Goal: Information Seeking & Learning: Learn about a topic

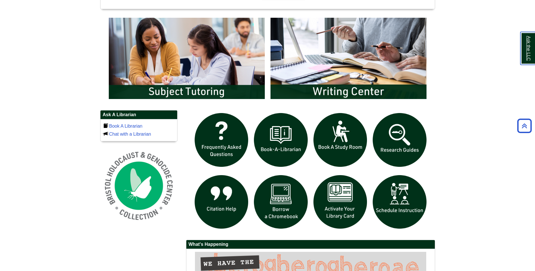
scroll to position [321, 0]
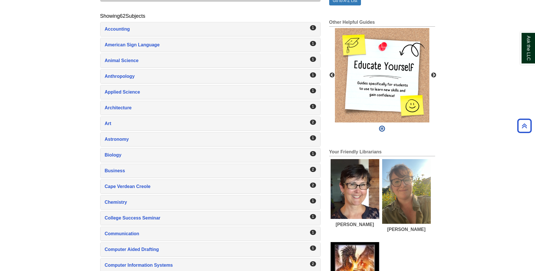
scroll to position [175, 0]
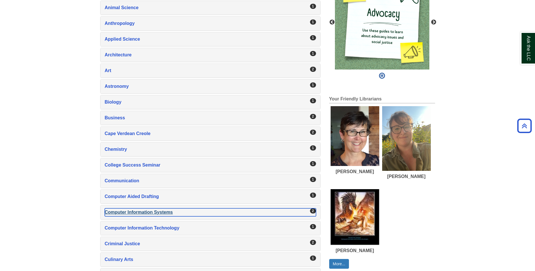
click at [122, 213] on div "Computer Information Systems , 2 guides" at bounding box center [210, 212] width 211 height 8
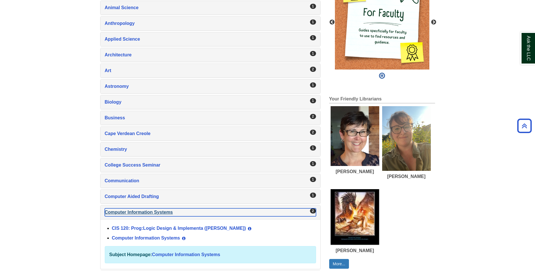
click at [132, 213] on div "Computer Information Systems , 2 guides" at bounding box center [210, 212] width 211 height 8
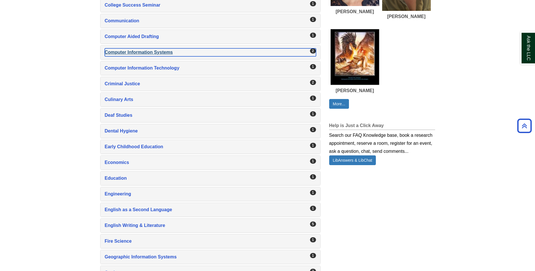
scroll to position [350, 0]
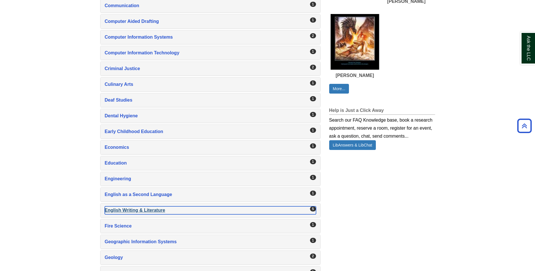
click at [127, 212] on div "English Writing & Literature , 5 guides" at bounding box center [210, 210] width 211 height 8
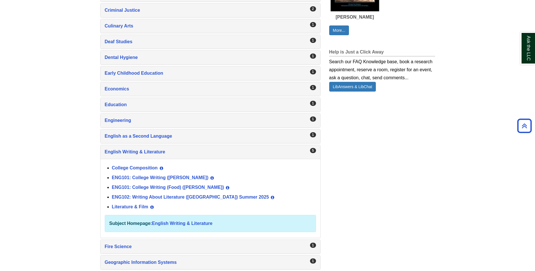
scroll to position [292, 0]
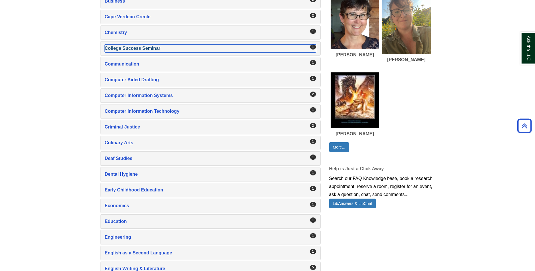
click at [132, 49] on div "College Success Seminar , 1 guides" at bounding box center [210, 48] width 211 height 8
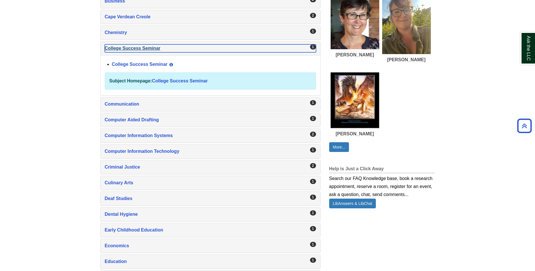
click at [132, 49] on div "College Success Seminar , 1 guides" at bounding box center [210, 48] width 211 height 8
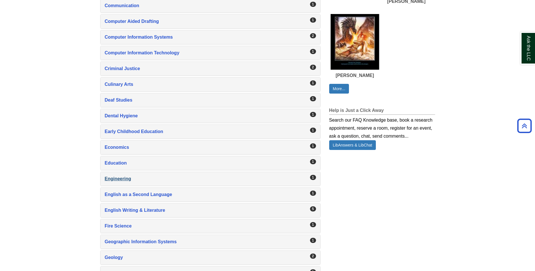
scroll to position [438, 0]
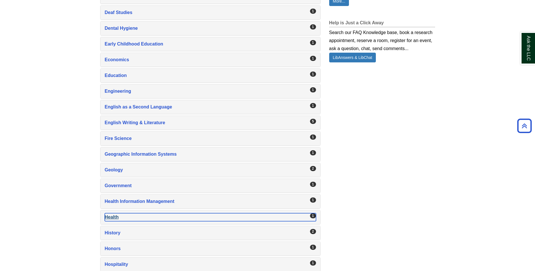
click at [112, 217] on div "Health , 1 guides" at bounding box center [210, 217] width 211 height 8
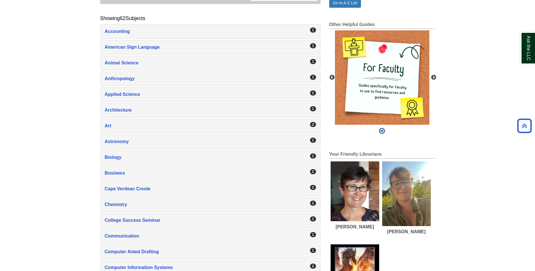
scroll to position [117, 0]
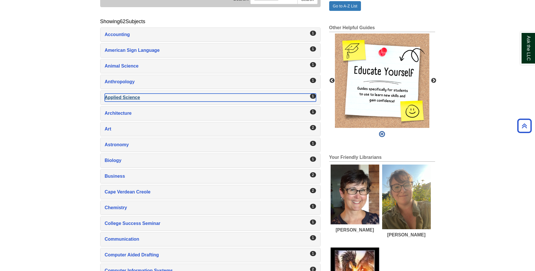
click at [114, 99] on div "Applied Science , 1 guides" at bounding box center [210, 98] width 211 height 8
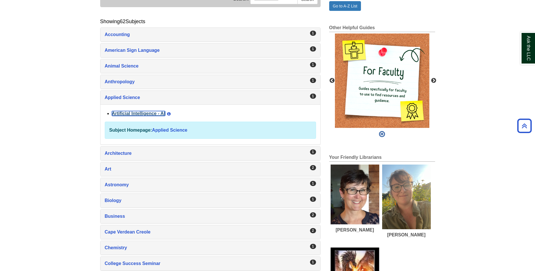
click at [133, 113] on link "Artificial Intelligence - AI" at bounding box center [138, 113] width 53 height 5
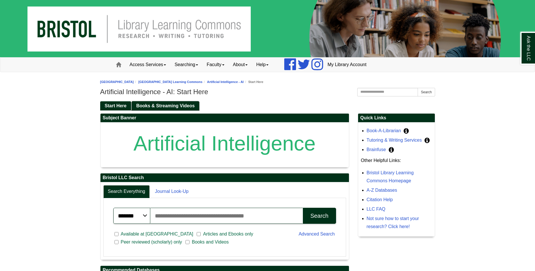
click at [160, 102] on link "Books & Streaming Videos" at bounding box center [166, 105] width 68 height 9
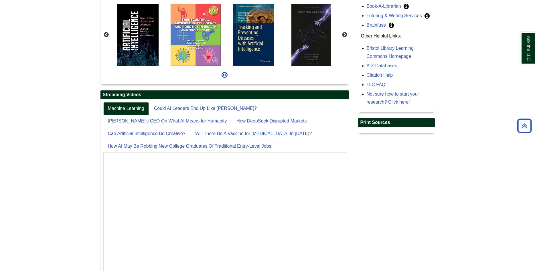
scroll to position [87, 0]
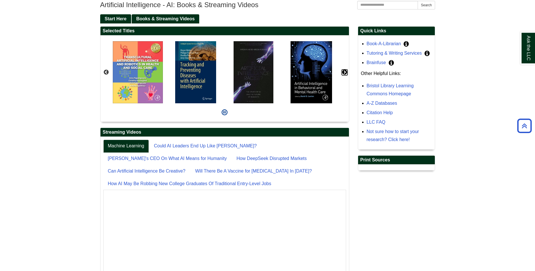
click at [344, 71] on button "Next" at bounding box center [345, 73] width 6 height 6
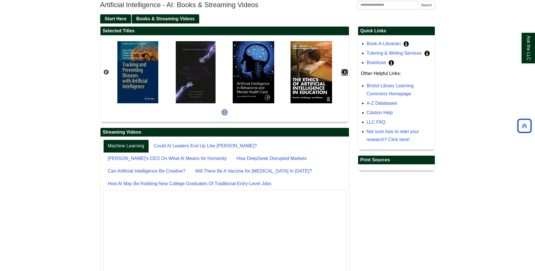
click at [344, 71] on button "Next" at bounding box center [345, 73] width 6 height 6
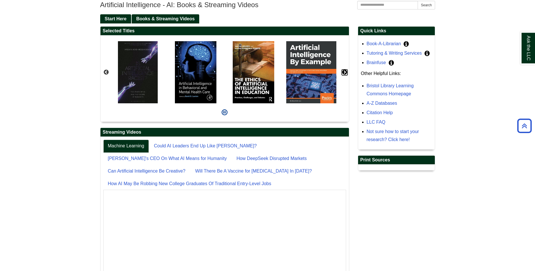
click at [344, 71] on button "Next" at bounding box center [345, 73] width 6 height 6
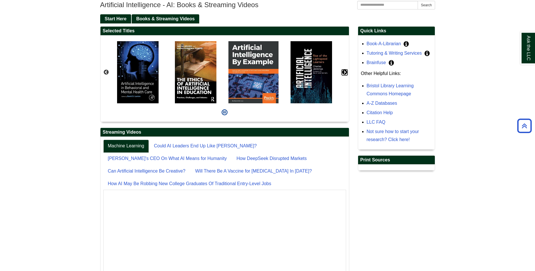
click at [344, 71] on button "Next" at bounding box center [345, 73] width 6 height 6
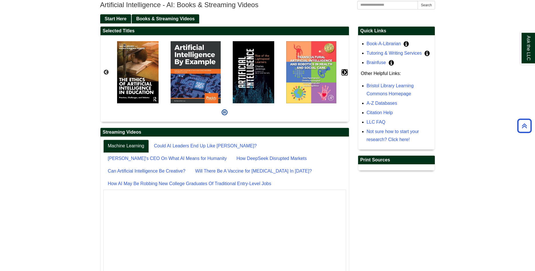
click at [344, 71] on button "Next" at bounding box center [345, 73] width 6 height 6
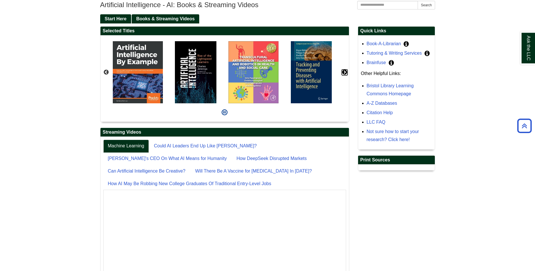
click at [345, 71] on button "Next" at bounding box center [345, 73] width 6 height 6
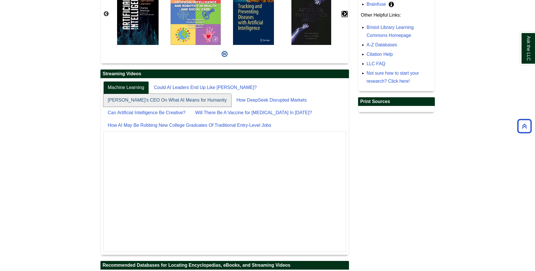
scroll to position [0, 0]
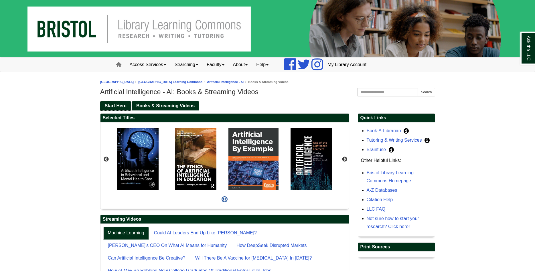
click at [114, 107] on span "Start Here" at bounding box center [116, 105] width 22 height 5
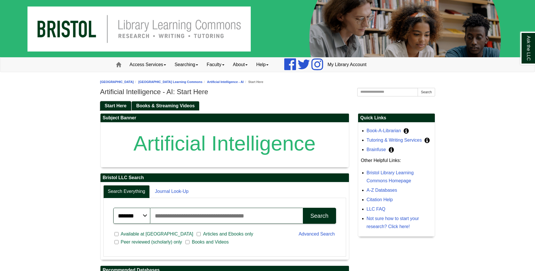
click at [116, 108] on span "Start Here" at bounding box center [116, 105] width 22 height 5
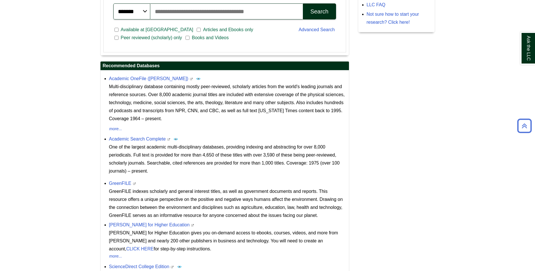
scroll to position [272, 0]
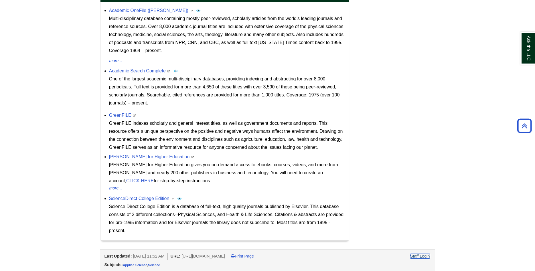
click at [415, 256] on link "Staff Login" at bounding box center [420, 256] width 20 height 5
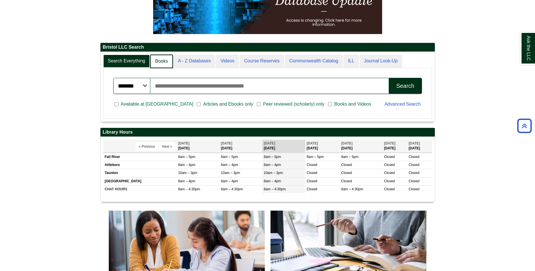
scroll to position [3, 3]
click at [162, 62] on link "Books" at bounding box center [161, 61] width 22 height 13
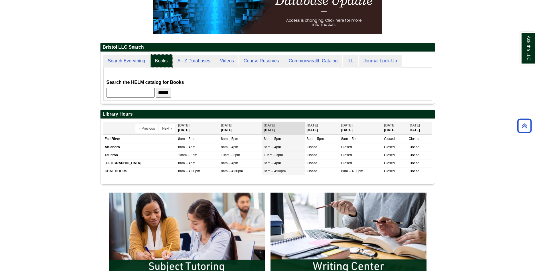
scroll to position [52, 334]
click at [153, 93] on input "text" at bounding box center [130, 93] width 48 height 10
type input "**********"
click at [156, 88] on input "******" at bounding box center [163, 93] width 15 height 10
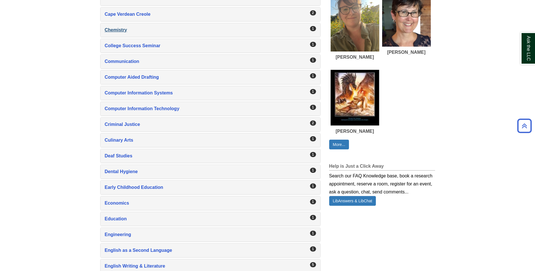
scroll to position [321, 0]
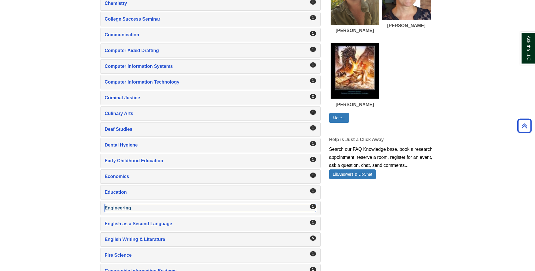
click at [117, 206] on div "Engineering , 1 guides" at bounding box center [210, 208] width 211 height 8
